Goal: Navigation & Orientation: Find specific page/section

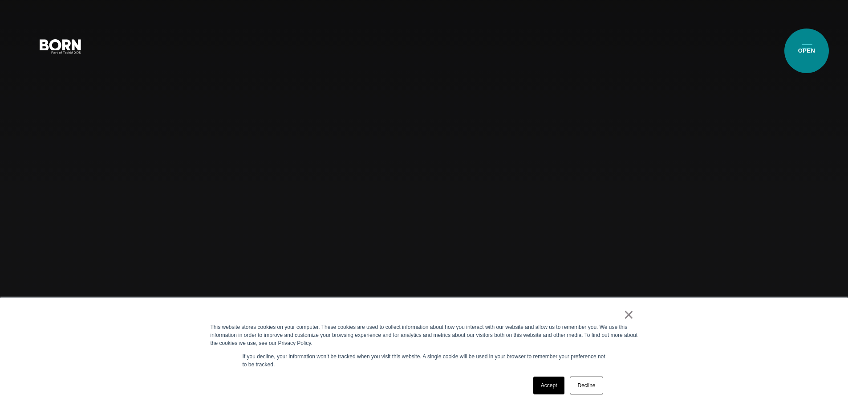
click at [807, 50] on button "Primary Menu" at bounding box center [806, 46] width 21 height 19
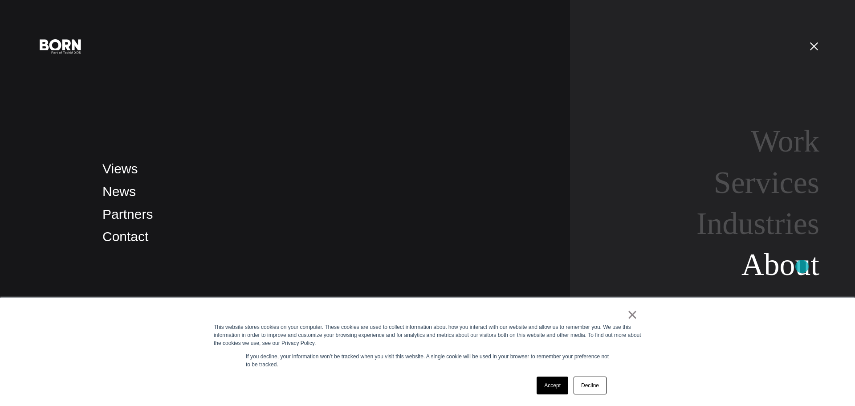
click at [802, 266] on link "About" at bounding box center [780, 264] width 78 height 34
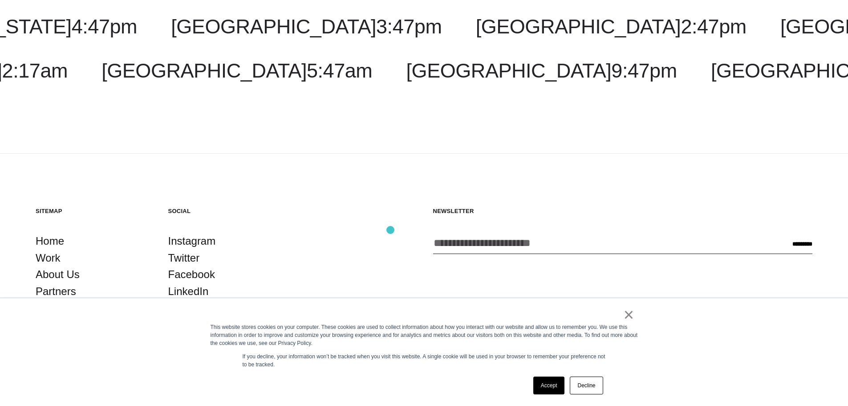
scroll to position [3373, 0]
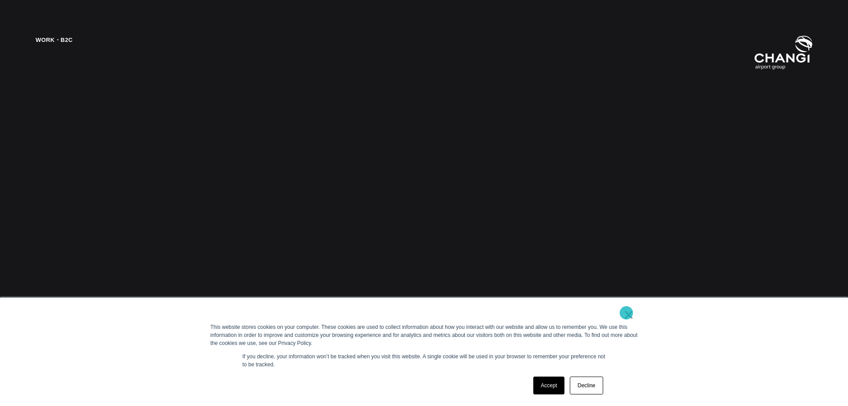
click at [629, 315] on link "×" at bounding box center [629, 314] width 11 height 8
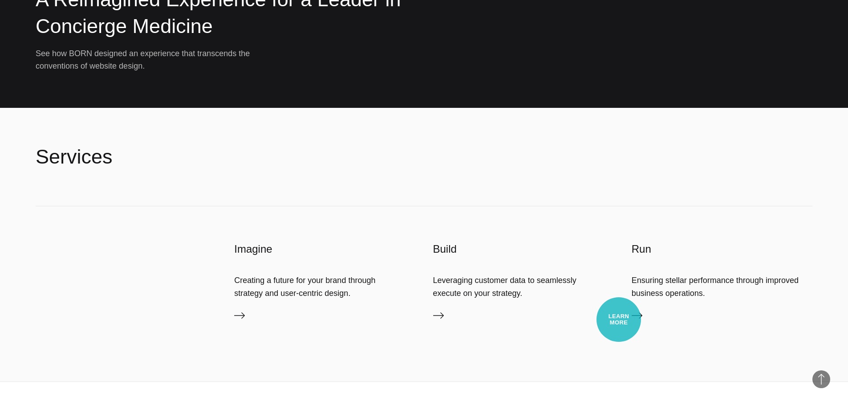
scroll to position [2807, 0]
